Goal: Task Accomplishment & Management: Use online tool/utility

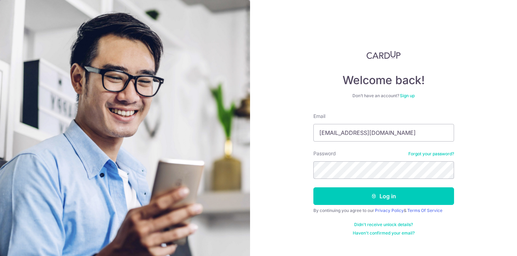
click at [407, 200] on button "Log in" at bounding box center [383, 196] width 141 height 18
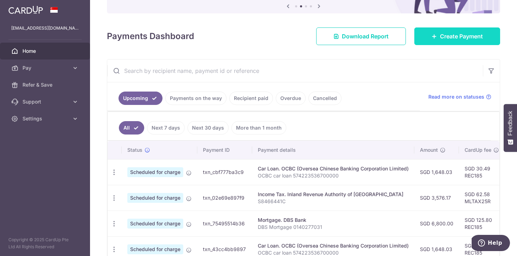
click at [450, 36] on span "Create Payment" at bounding box center [461, 36] width 43 height 8
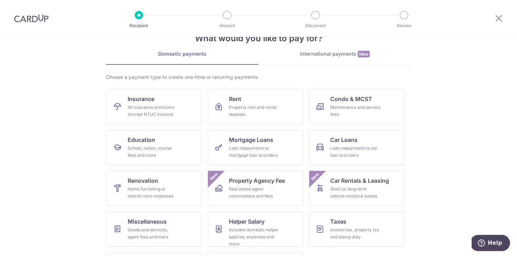
scroll to position [17, 0]
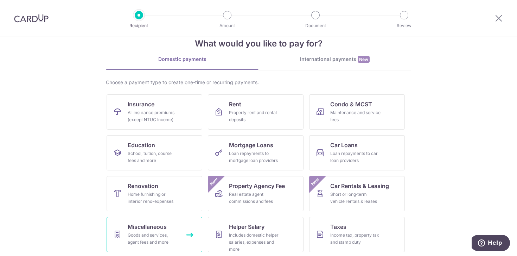
click at [168, 236] on div "Goods and services, agent fees and more" at bounding box center [153, 238] width 51 height 14
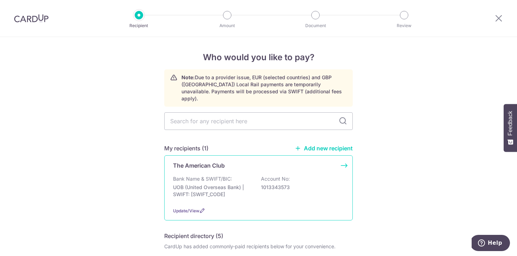
click at [218, 184] on p "UOB (United Overseas Bank) | SWIFT: UOVBSGSGXXX" at bounding box center [212, 191] width 79 height 14
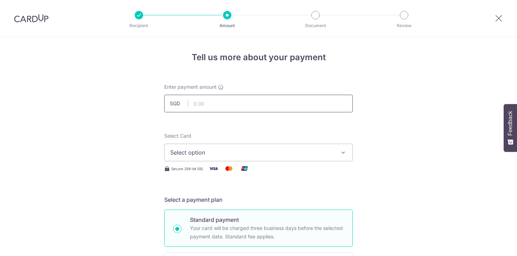
click at [211, 106] on input "text" at bounding box center [258, 104] width 188 height 18
type input "226.72"
click at [265, 150] on span "Select option" at bounding box center [252, 152] width 164 height 8
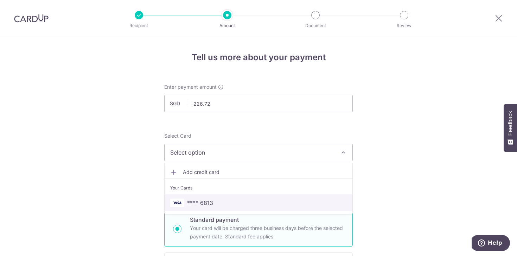
click at [243, 200] on span "**** 6813" at bounding box center [258, 202] width 176 height 8
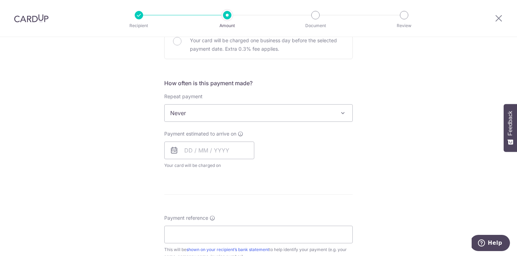
scroll to position [257, 0]
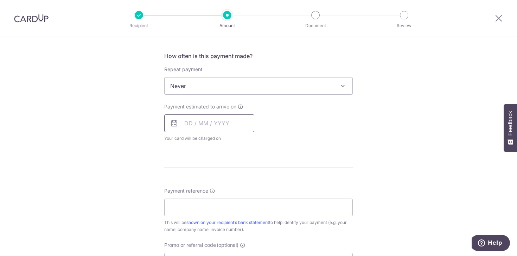
click at [183, 123] on input "text" at bounding box center [209, 123] width 90 height 18
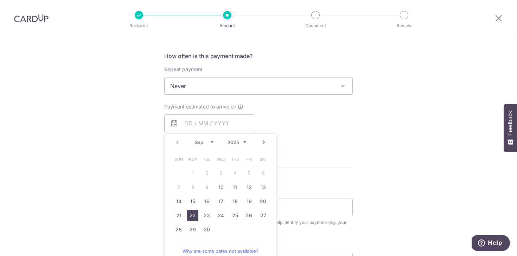
click at [190, 215] on link "22" at bounding box center [192, 215] width 11 height 11
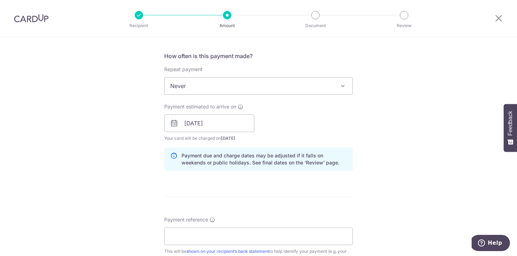
click at [164, 132] on div at bounding box center [164, 132] width 0 height 0
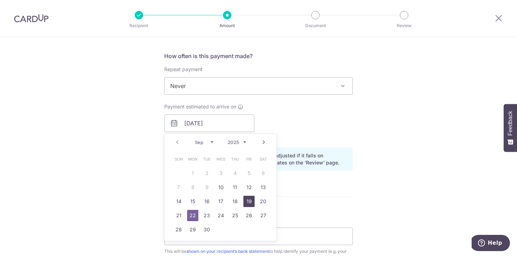
click at [249, 199] on link "19" at bounding box center [248, 200] width 11 height 11
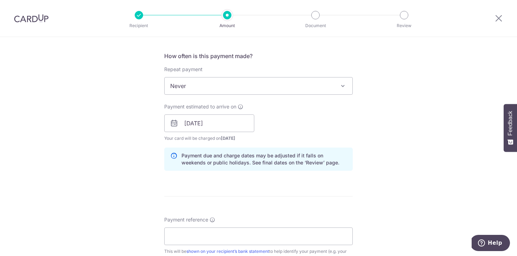
click at [299, 118] on div "Payment estimated to arrive on 19/09/2025 Prev Next Sep Oct Nov Dec 2025 2026 2…" at bounding box center [258, 122] width 197 height 39
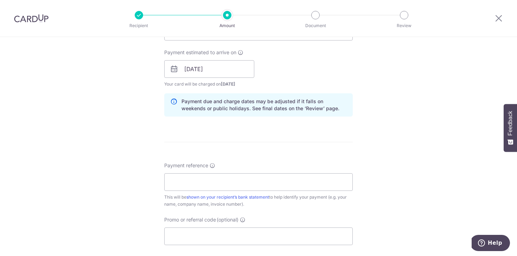
scroll to position [313, 0]
click at [240, 72] on input "19/09/2025" at bounding box center [209, 68] width 90 height 18
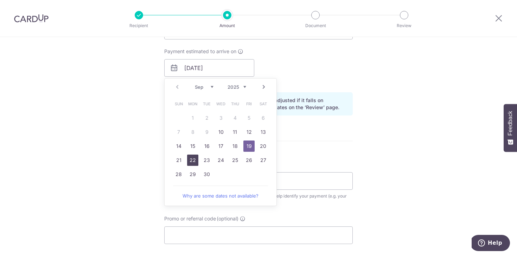
click at [191, 155] on link "22" at bounding box center [192, 159] width 11 height 11
type input "[DATE]"
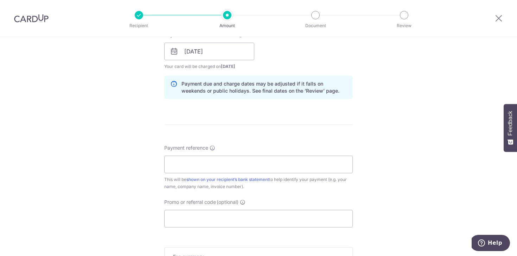
scroll to position [330, 0]
click at [249, 163] on input "Payment reference" at bounding box center [258, 163] width 188 height 18
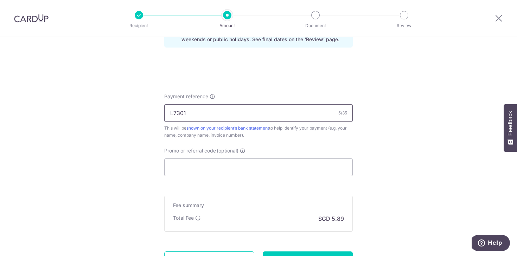
scroll to position [387, 0]
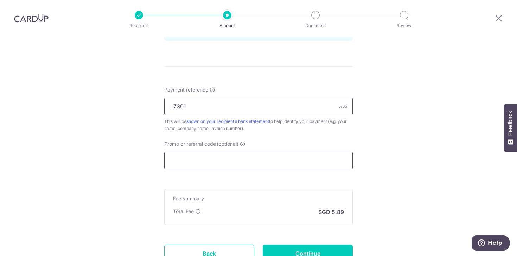
type input "L7301"
click at [227, 162] on input "Promo or referral code (optional)" at bounding box center [258, 161] width 188 height 18
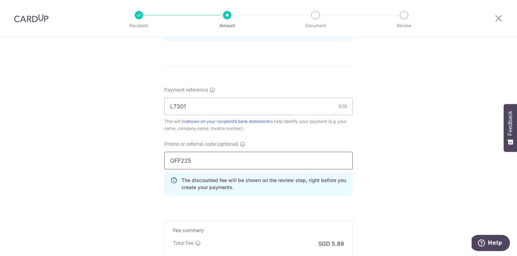
type input "OFF225"
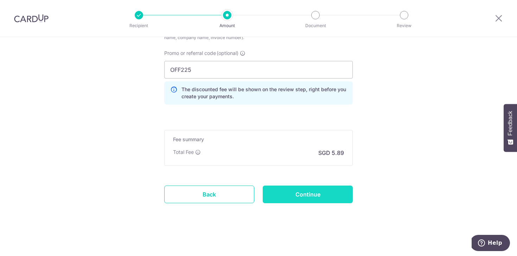
scroll to position [478, 0]
click at [294, 199] on input "Continue" at bounding box center [308, 194] width 90 height 18
type input "Create Schedule"
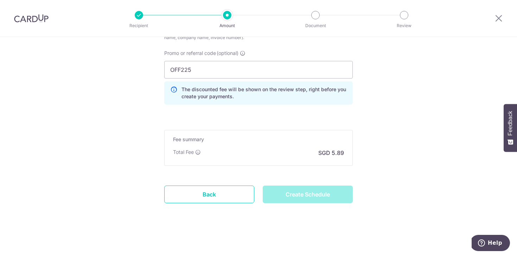
click at [292, 195] on div "Create Schedule" at bounding box center [307, 194] width 98 height 18
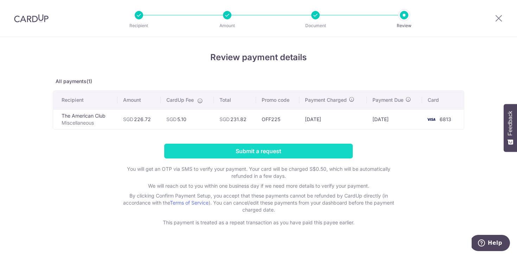
click at [275, 150] on input "Submit a request" at bounding box center [258, 150] width 188 height 15
